Goal: Information Seeking & Learning: Learn about a topic

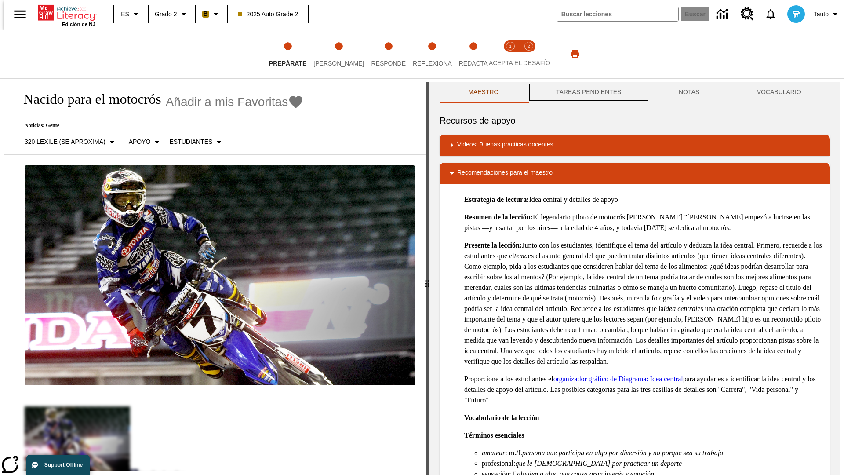
click at [588, 92] on button "TAREAS PENDIENTES" at bounding box center [588, 92] width 123 height 21
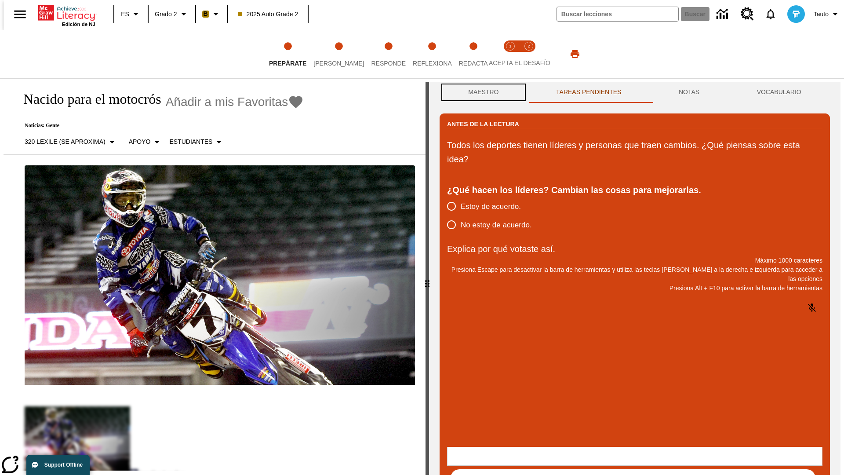
scroll to position [0, 0]
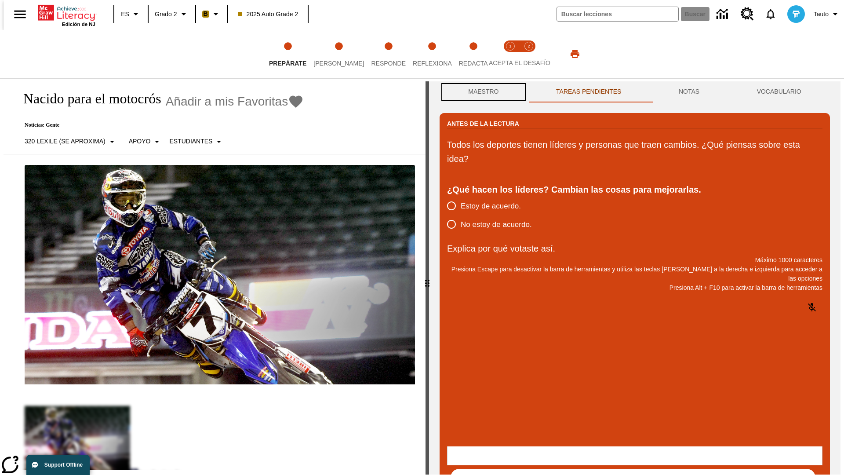
click at [481, 92] on button "Maestro" at bounding box center [484, 91] width 88 height 21
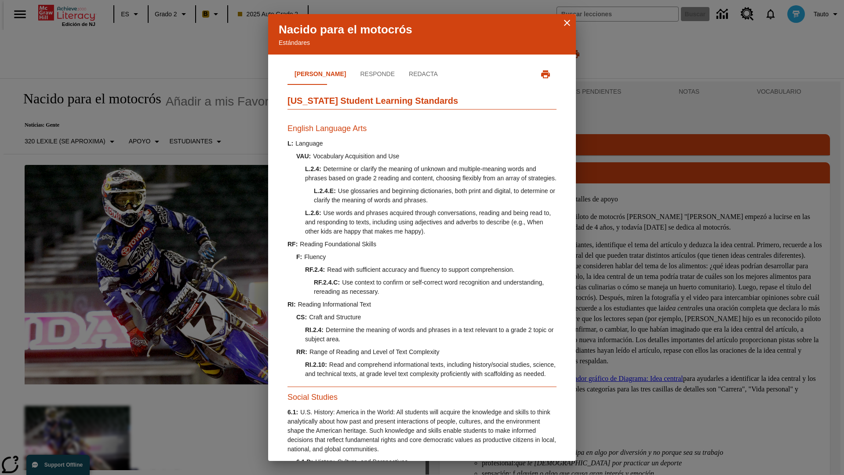
scroll to position [268, 0]
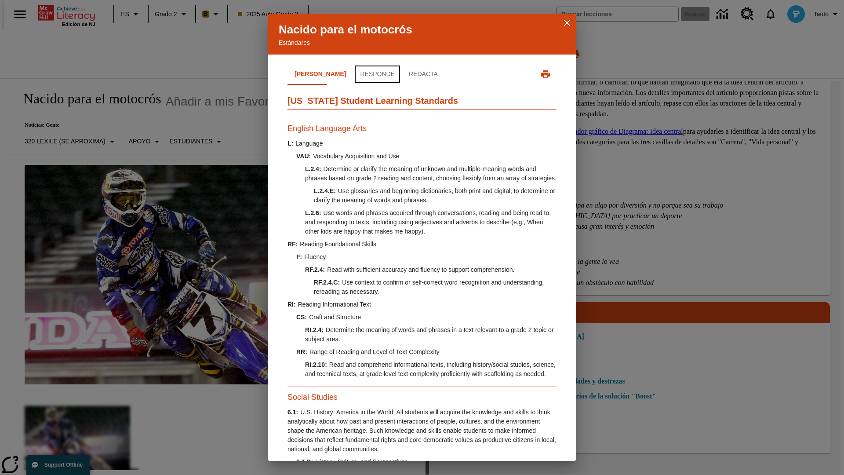
click at [353, 74] on button "Responde" at bounding box center [377, 74] width 49 height 21
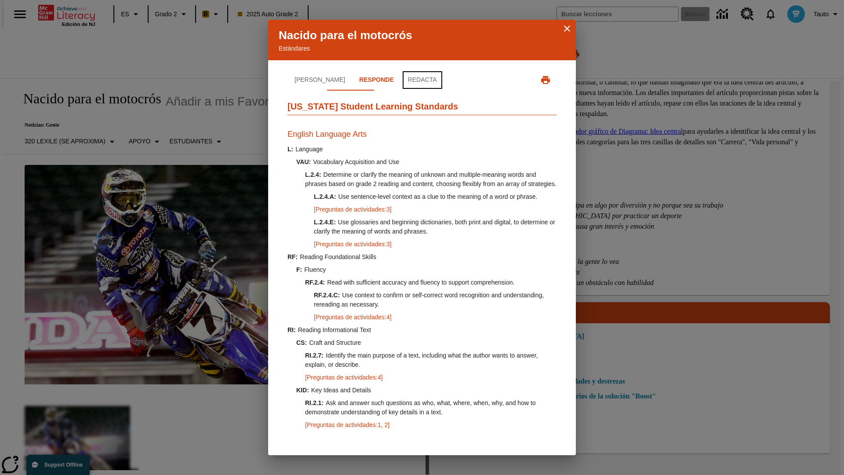
click at [401, 74] on button "Redacta" at bounding box center [422, 79] width 43 height 21
